Goal: Task Accomplishment & Management: Use online tool/utility

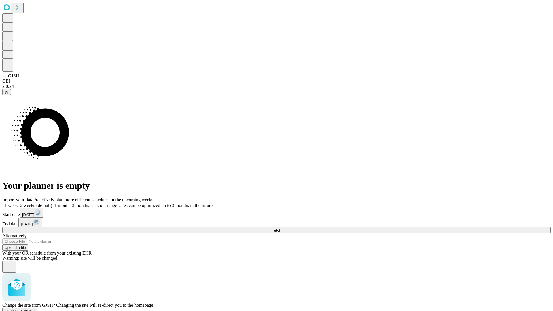
click at [35, 309] on span "Confirm" at bounding box center [28, 311] width 14 height 4
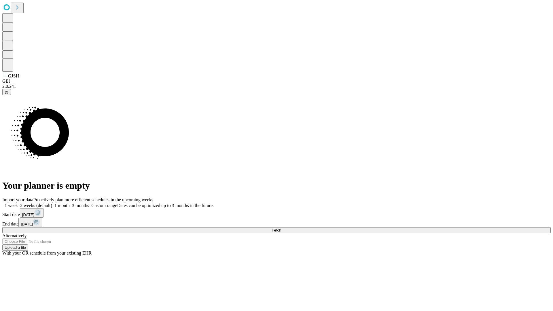
click at [70, 203] on label "1 month" at bounding box center [61, 205] width 18 height 5
click at [281, 228] on span "Fetch" at bounding box center [277, 230] width 10 height 4
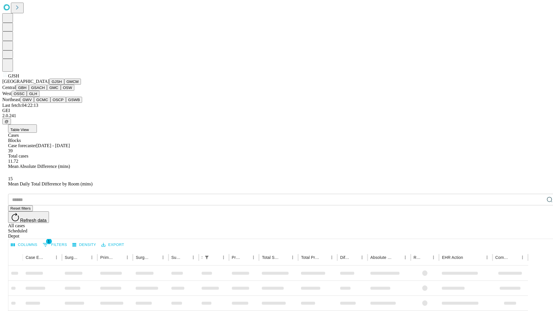
click at [64, 85] on button "GMCM" at bounding box center [72, 82] width 17 height 6
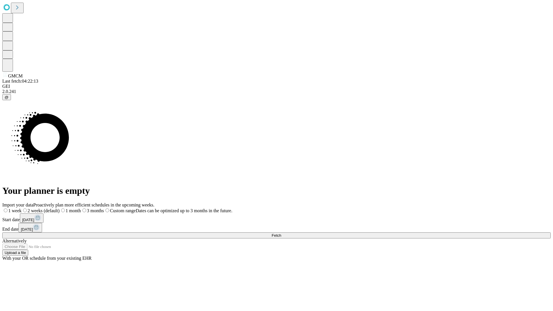
click at [81, 208] on label "1 month" at bounding box center [70, 210] width 21 height 5
click at [281, 233] on span "Fetch" at bounding box center [277, 235] width 10 height 4
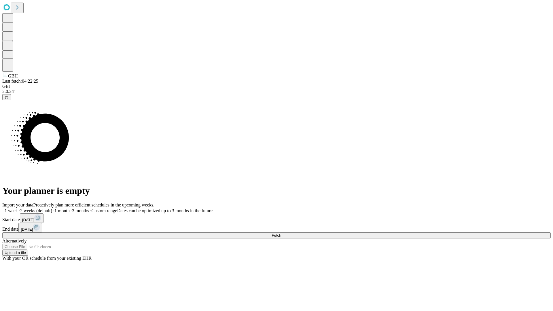
click at [281, 233] on span "Fetch" at bounding box center [277, 235] width 10 height 4
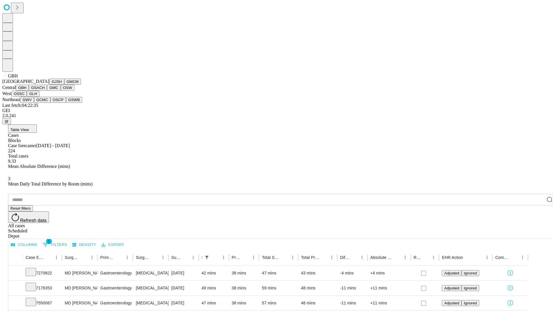
click at [45, 91] on button "GSACH" at bounding box center [38, 88] width 18 height 6
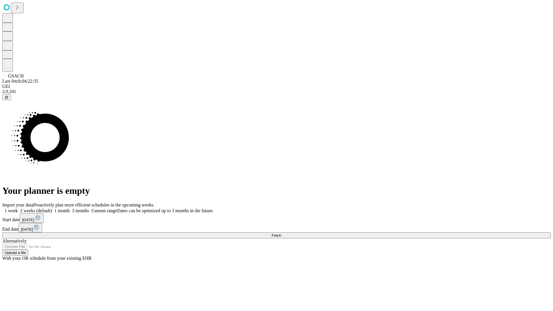
click at [70, 208] on label "1 month" at bounding box center [61, 210] width 18 height 5
click at [281, 233] on span "Fetch" at bounding box center [277, 235] width 10 height 4
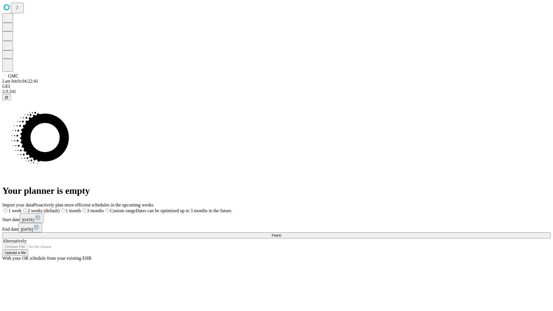
click at [81, 208] on label "1 month" at bounding box center [70, 210] width 21 height 5
click at [281, 233] on span "Fetch" at bounding box center [277, 235] width 10 height 4
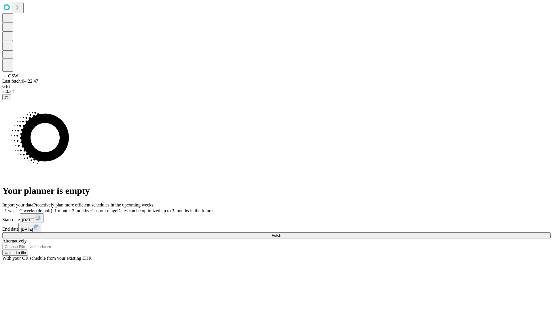
click at [70, 208] on label "1 month" at bounding box center [61, 210] width 18 height 5
click at [281, 233] on span "Fetch" at bounding box center [277, 235] width 10 height 4
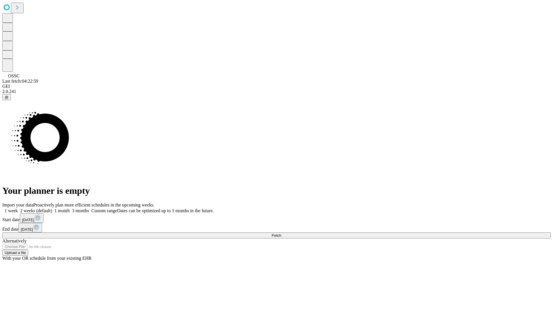
click at [70, 208] on label "1 month" at bounding box center [61, 210] width 18 height 5
click at [281, 233] on span "Fetch" at bounding box center [277, 235] width 10 height 4
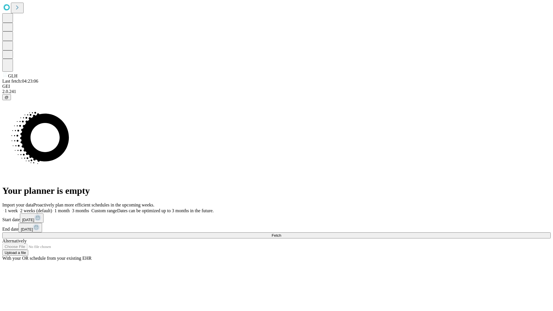
click at [70, 208] on label "1 month" at bounding box center [61, 210] width 18 height 5
click at [281, 233] on span "Fetch" at bounding box center [277, 235] width 10 height 4
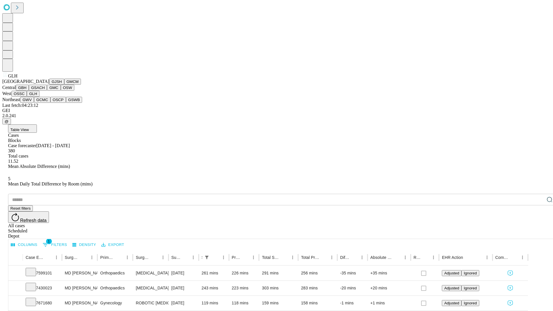
click at [34, 103] on button "GWV" at bounding box center [27, 100] width 14 height 6
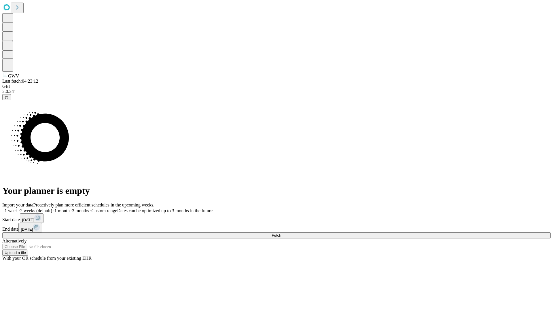
click at [70, 208] on label "1 month" at bounding box center [61, 210] width 18 height 5
click at [281, 233] on span "Fetch" at bounding box center [277, 235] width 10 height 4
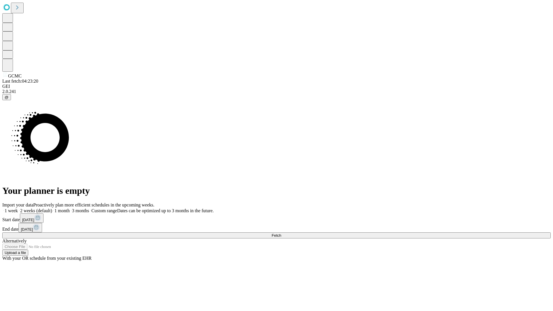
click at [281, 233] on span "Fetch" at bounding box center [277, 235] width 10 height 4
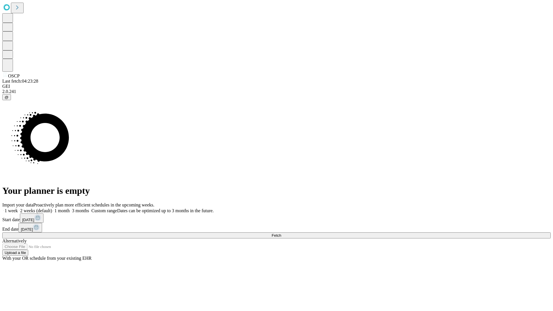
click at [70, 208] on label "1 month" at bounding box center [61, 210] width 18 height 5
click at [281, 233] on span "Fetch" at bounding box center [277, 235] width 10 height 4
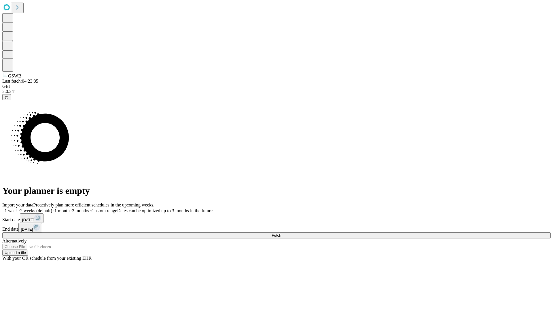
click at [70, 208] on label "1 month" at bounding box center [61, 210] width 18 height 5
click at [281, 233] on span "Fetch" at bounding box center [277, 235] width 10 height 4
